Goal: Task Accomplishment & Management: Use online tool/utility

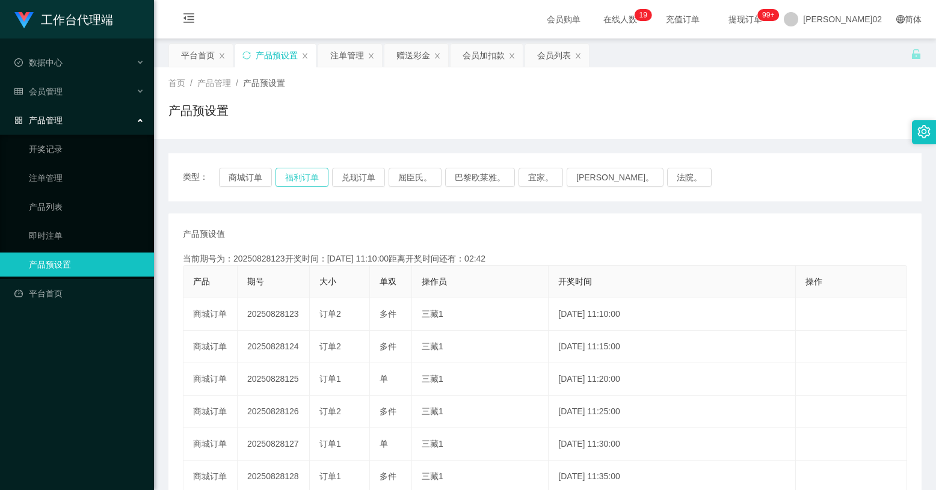
drag, startPoint x: 0, startPoint y: 0, endPoint x: 307, endPoint y: 174, distance: 352.7
click at [307, 174] on button "福利订单" at bounding box center [302, 177] width 53 height 19
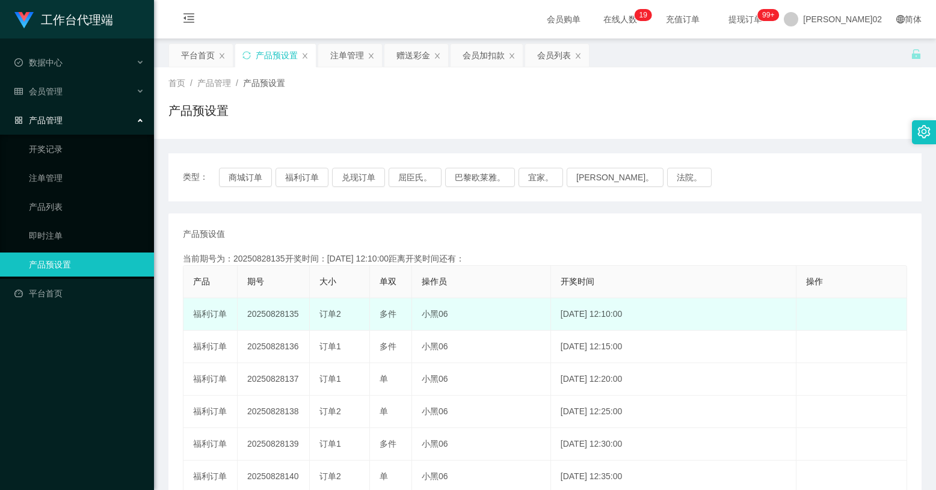
click at [274, 312] on td "20250828135" at bounding box center [274, 314] width 72 height 32
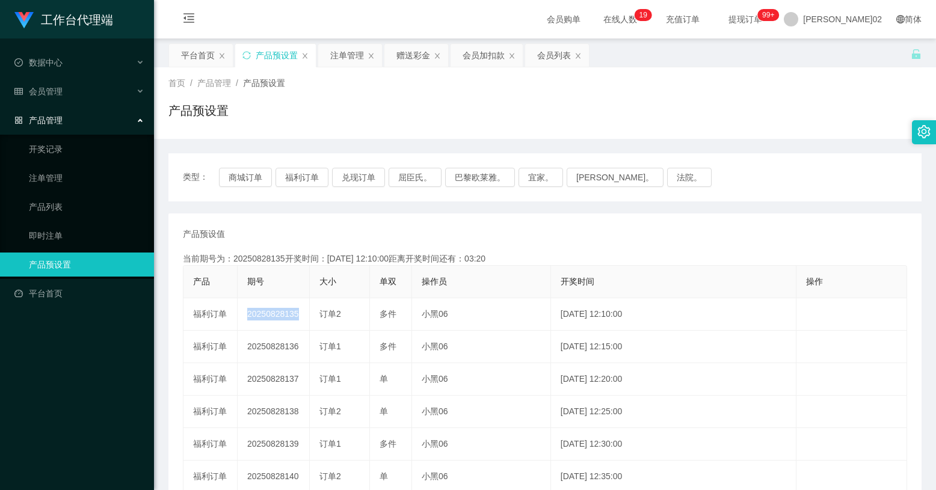
copy td "20250828135"
click at [303, 179] on button "福利订单" at bounding box center [302, 177] width 53 height 19
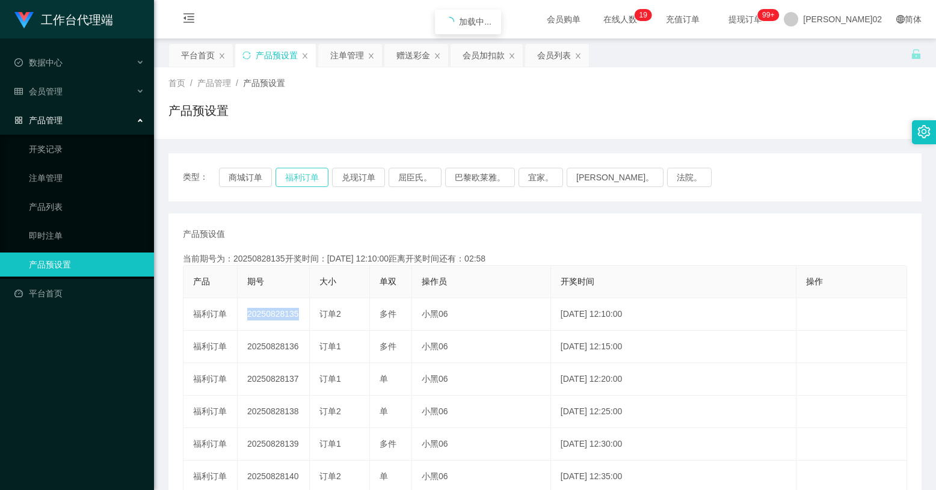
click at [303, 179] on button "福利订单" at bounding box center [302, 177] width 53 height 19
click at [294, 181] on button "福利订单" at bounding box center [302, 177] width 53 height 19
click at [489, 47] on div "会员加扣款" at bounding box center [484, 55] width 42 height 23
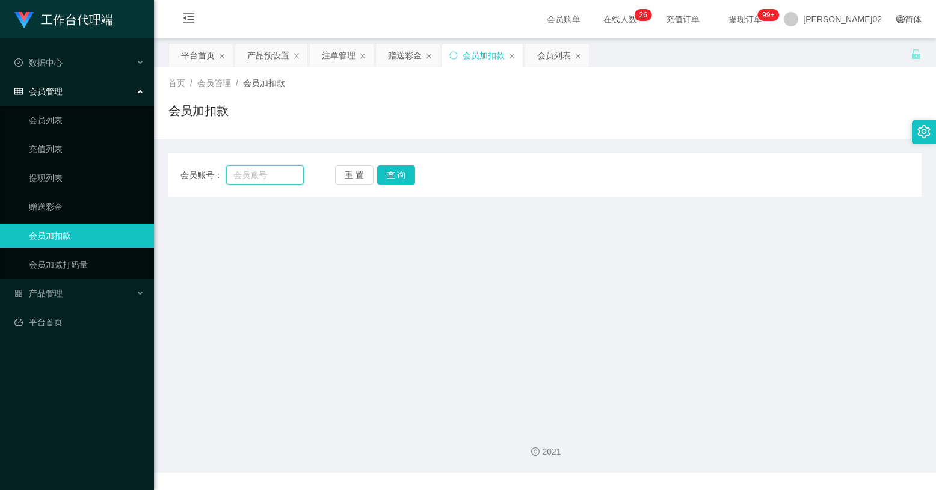
click at [280, 176] on input "text" at bounding box center [265, 174] width 78 height 19
paste input "Celinekock"
type input "Celinekock"
click at [379, 176] on button "查 询" at bounding box center [396, 174] width 39 height 19
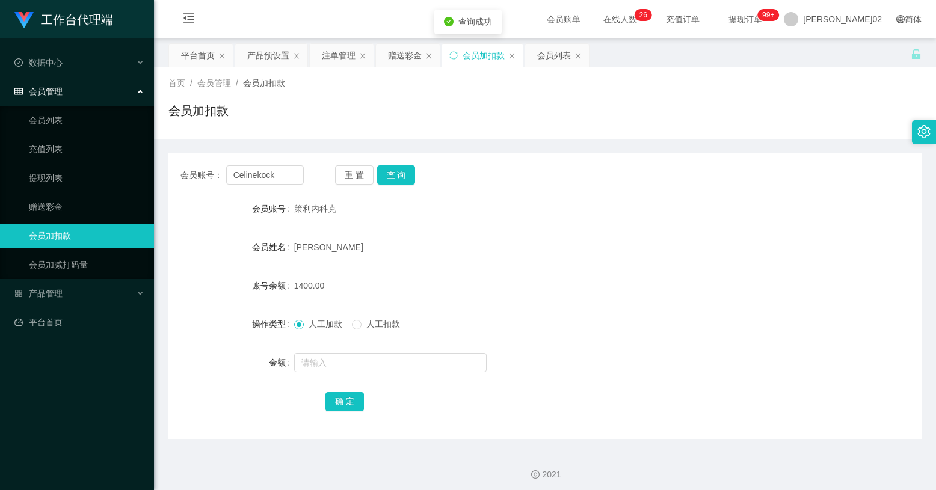
click at [552, 196] on div "会员账号： Celinekock 重 置 查 询 会员账号 策利内科克 会员姓名 柯荣飞 账号余额 1400.00 操作类型 人工加款 人工扣款 金额 确 定" at bounding box center [544, 296] width 753 height 286
click at [268, 61] on div "产品预设置" at bounding box center [268, 55] width 42 height 23
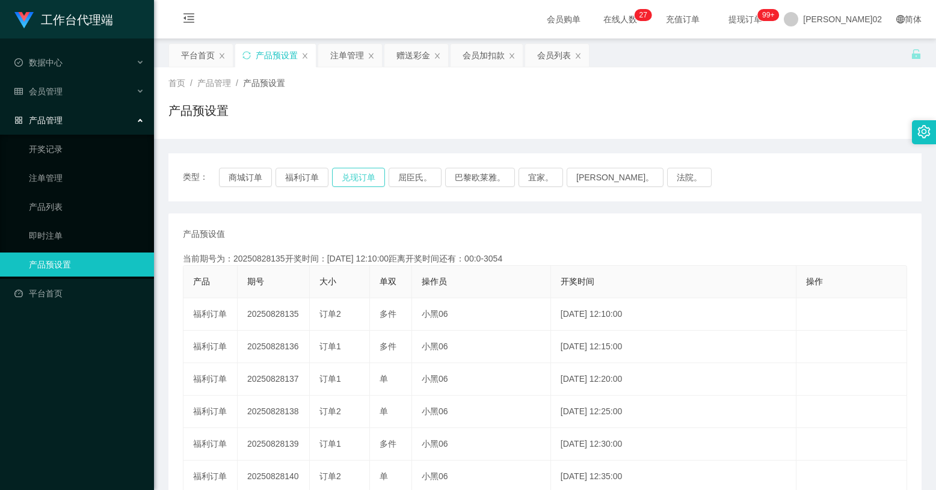
click at [345, 175] on button "兑现订单" at bounding box center [358, 177] width 53 height 19
type button "k3ymx"
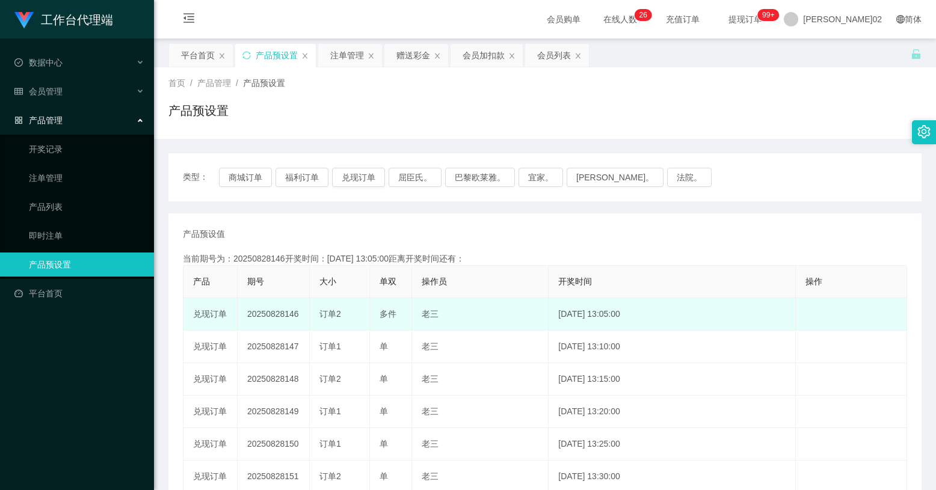
click at [270, 311] on td "20250828146" at bounding box center [274, 314] width 72 height 32
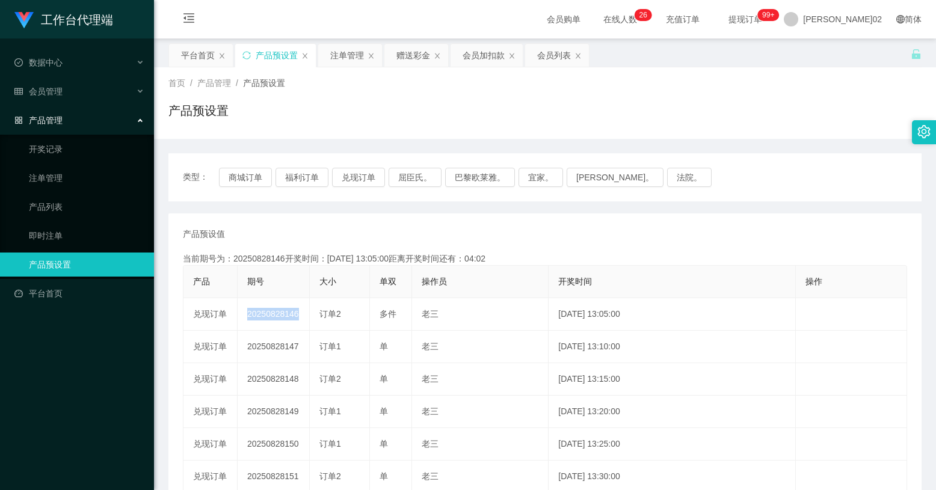
copy td "20250828146"
click at [357, 177] on button "兑现订单" at bounding box center [358, 177] width 53 height 19
